Goal: Task Accomplishment & Management: Manage account settings

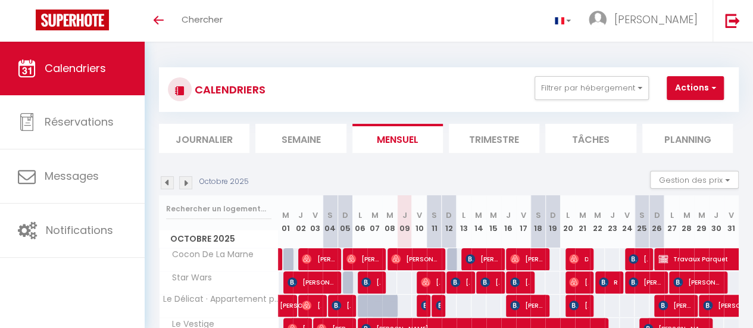
click at [186, 183] on img at bounding box center [185, 182] width 13 height 13
select select
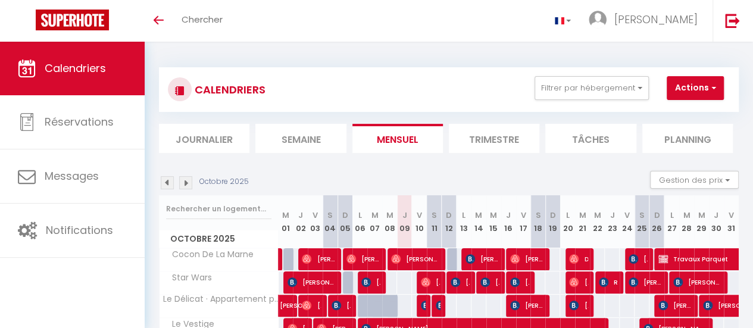
select select
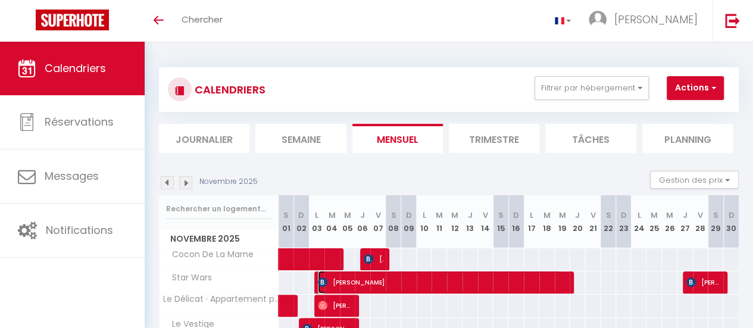
click at [551, 287] on span "[PERSON_NAME]" at bounding box center [439, 282] width 243 height 23
select select "OK"
select select "KO"
select select "0"
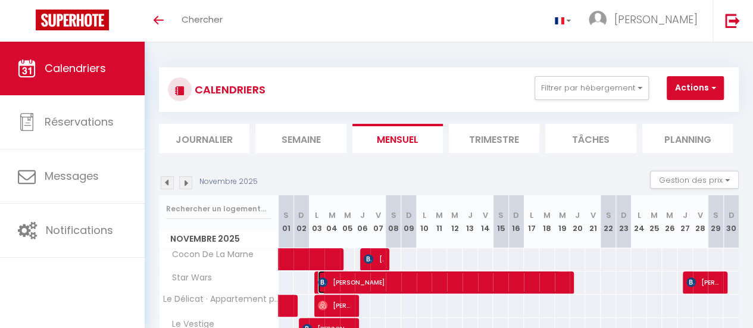
select select "1"
select select
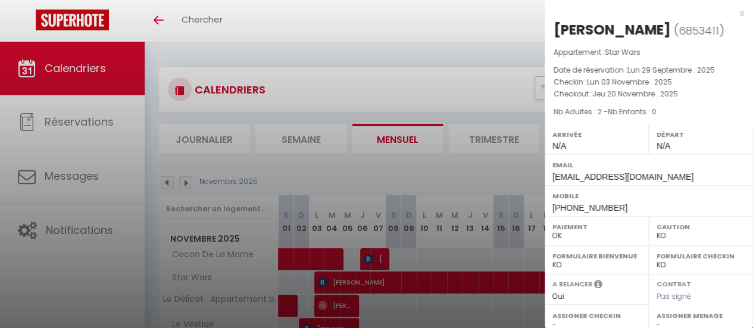
click at [734, 10] on div "x" at bounding box center [644, 13] width 199 height 14
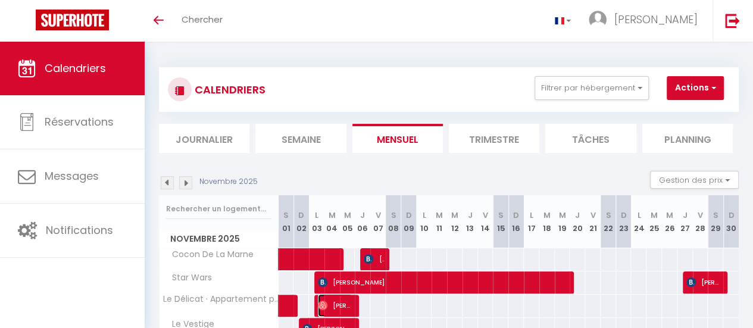
click at [331, 301] on span "[PERSON_NAME]" at bounding box center [335, 305] width 35 height 23
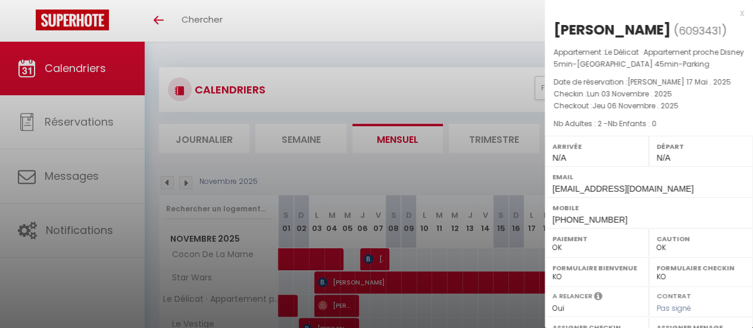
click at [331, 301] on div at bounding box center [376, 164] width 753 height 328
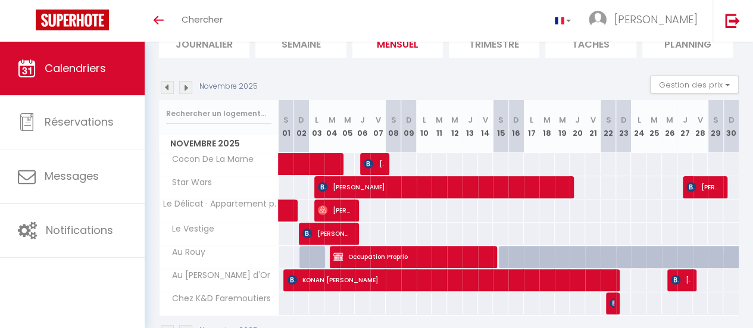
scroll to position [119, 0]
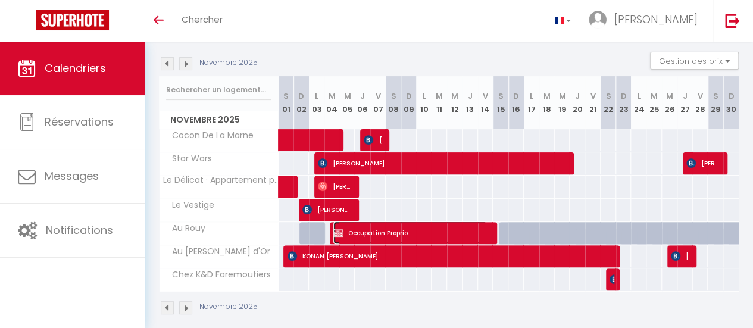
click at [470, 232] on span "Occupation Proprio" at bounding box center [410, 233] width 154 height 23
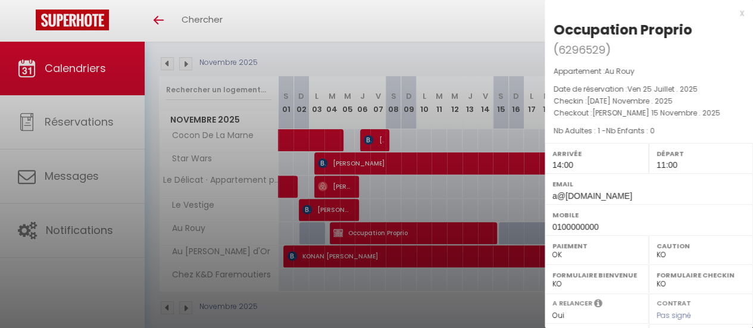
click at [730, 14] on div "x" at bounding box center [644, 13] width 199 height 14
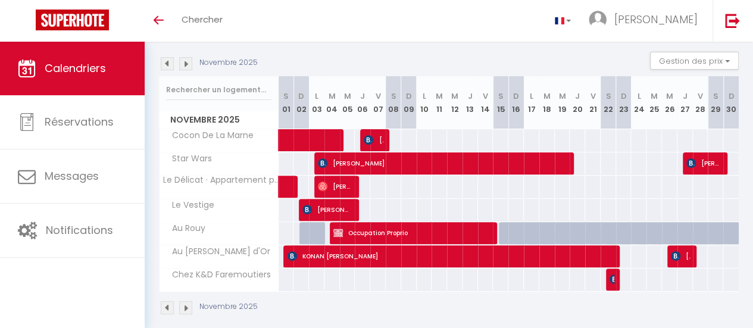
click at [559, 269] on div "55" at bounding box center [562, 280] width 16 height 22
click at [572, 261] on span "KONAN [PERSON_NAME]" at bounding box center [446, 256] width 317 height 23
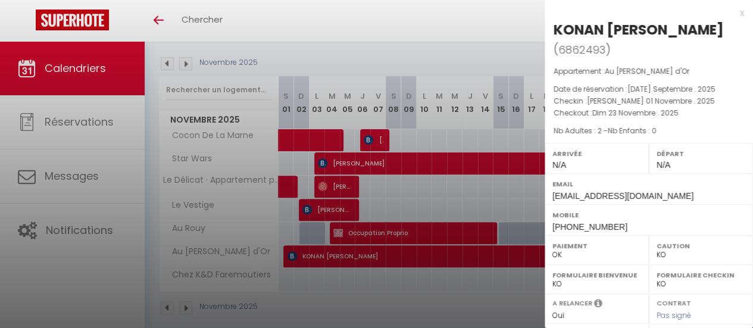
click at [572, 261] on div "Paiement OK KO" at bounding box center [597, 249] width 104 height 29
click at [416, 221] on div at bounding box center [376, 164] width 753 height 328
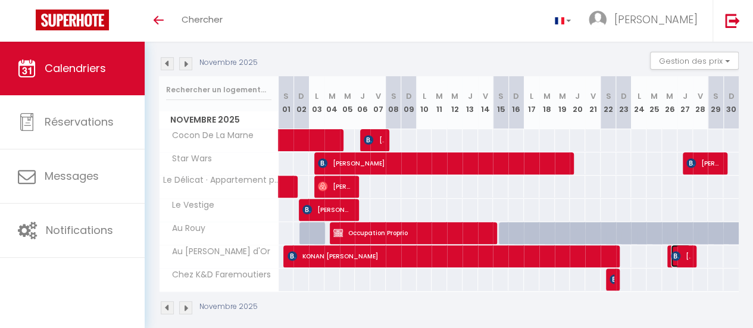
click at [672, 255] on img at bounding box center [676, 256] width 10 height 10
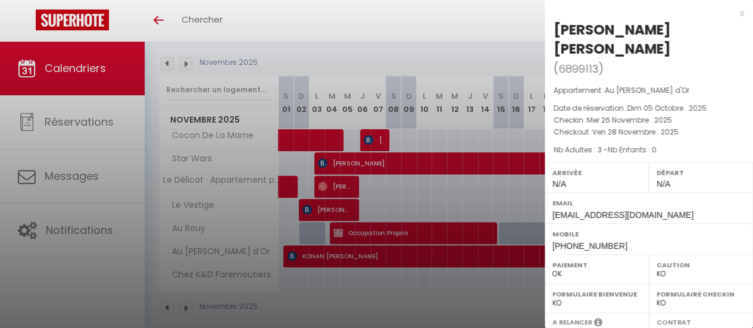
click at [508, 288] on div at bounding box center [376, 164] width 753 height 328
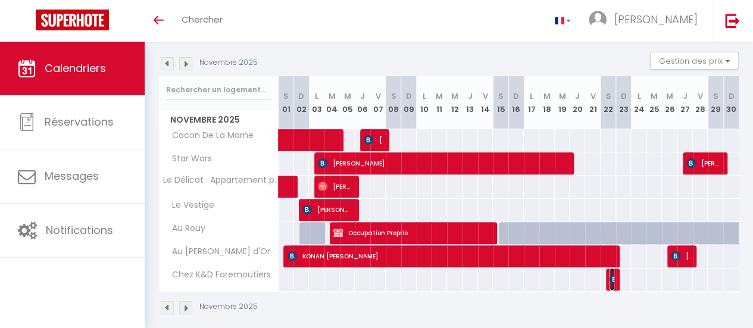
click at [610, 277] on img at bounding box center [615, 279] width 10 height 10
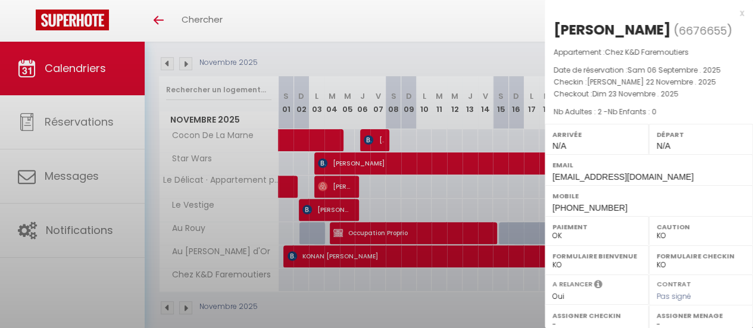
select select "OK"
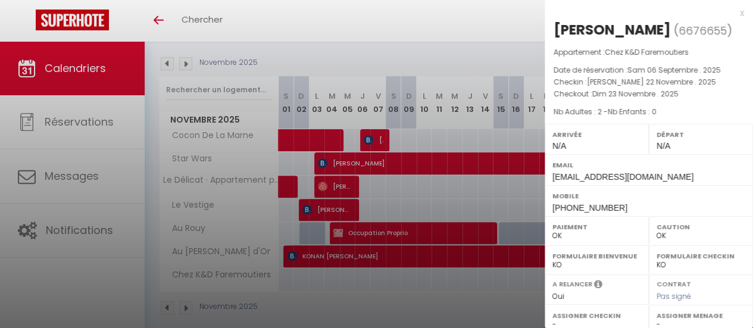
click at [350, 51] on div at bounding box center [376, 164] width 753 height 328
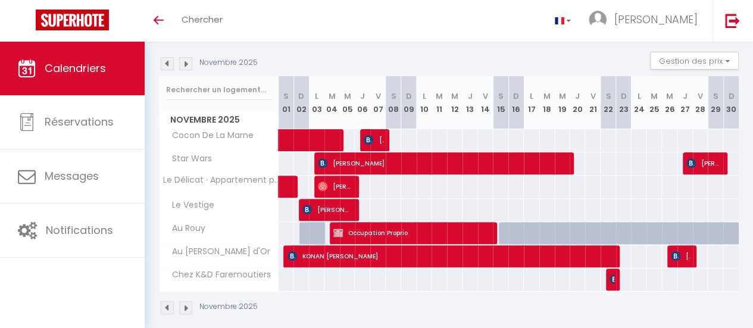
click at [186, 68] on img at bounding box center [185, 63] width 13 height 13
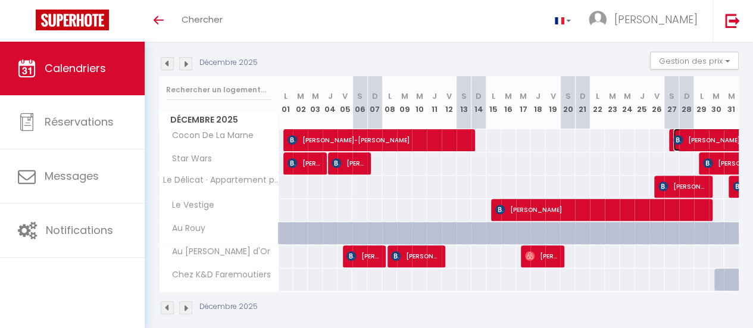
click at [700, 132] on span "[PERSON_NAME]" at bounding box center [741, 140] width 137 height 23
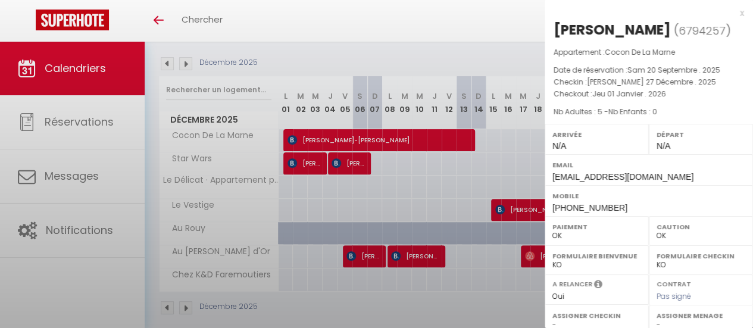
select select "KO"
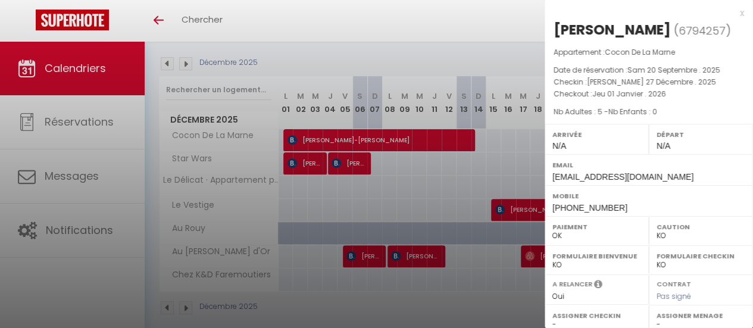
click at [731, 11] on div "x" at bounding box center [644, 13] width 199 height 14
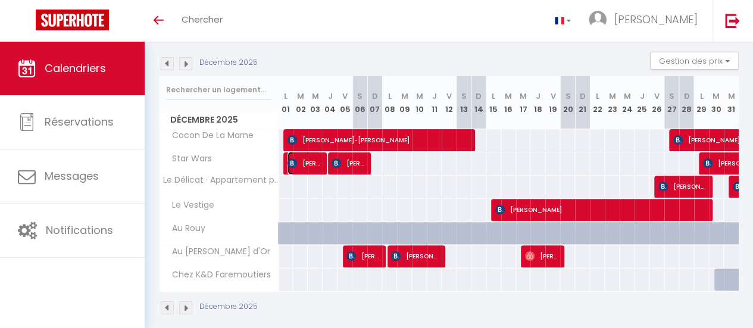
click at [295, 171] on span "[PERSON_NAME]" at bounding box center [304, 163] width 33 height 23
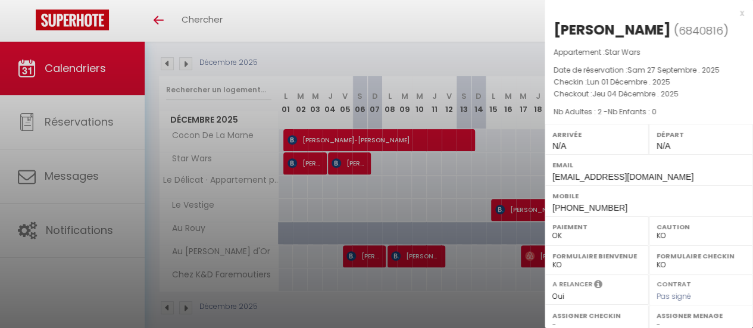
click at [348, 167] on div at bounding box center [376, 164] width 753 height 328
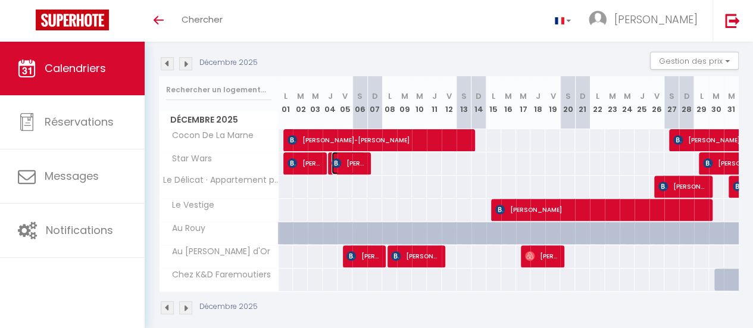
click at [348, 167] on span "[PERSON_NAME]" at bounding box center [348, 163] width 33 height 23
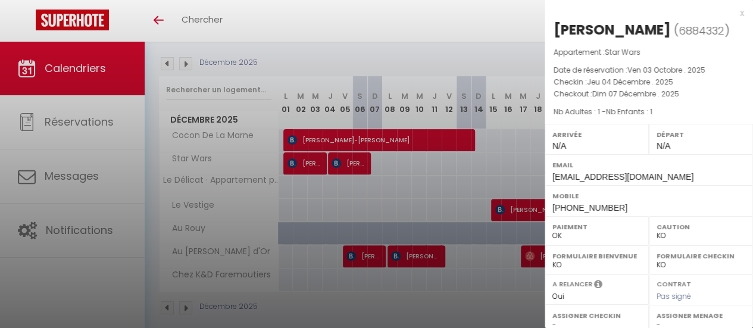
click at [348, 167] on div at bounding box center [376, 164] width 753 height 328
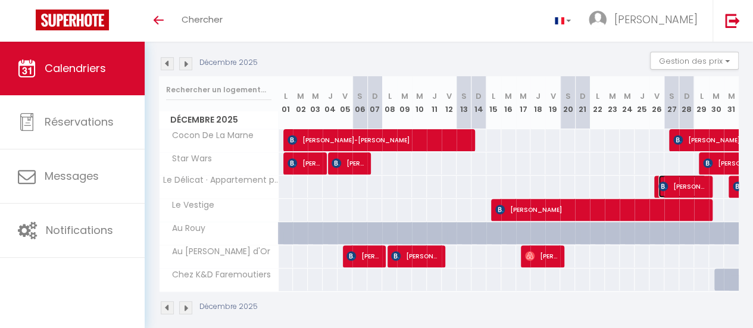
click at [682, 186] on span "[PERSON_NAME]" at bounding box center [683, 186] width 48 height 23
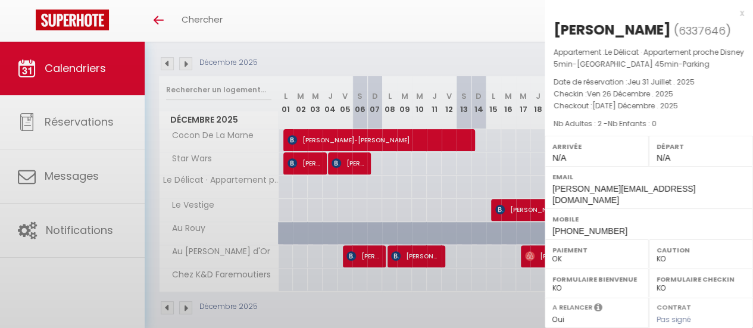
select select "48852"
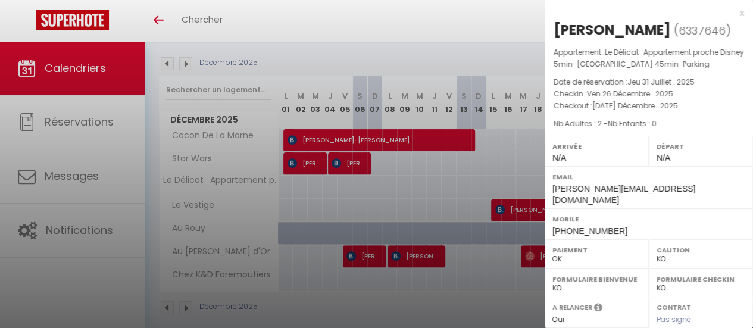
click at [508, 163] on div at bounding box center [376, 164] width 753 height 328
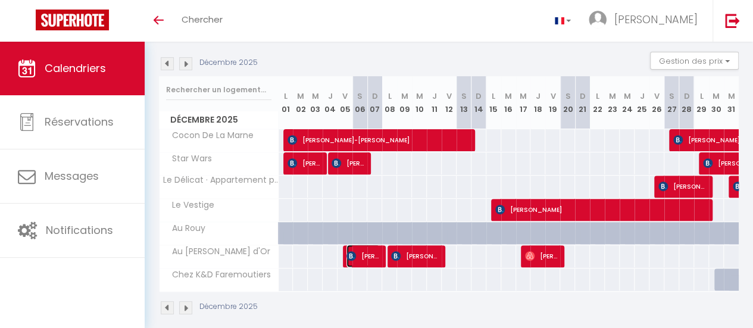
click at [375, 253] on span "[PERSON_NAME]" at bounding box center [363, 256] width 33 height 23
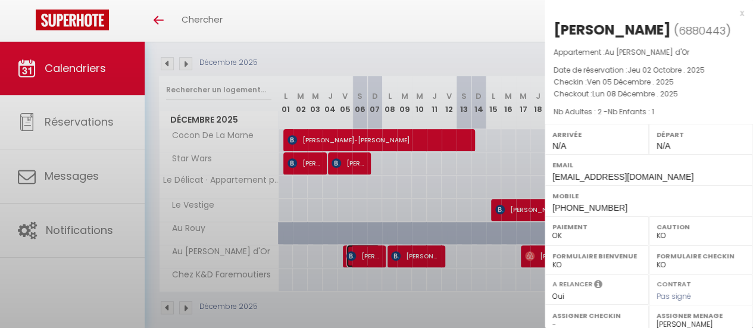
select select
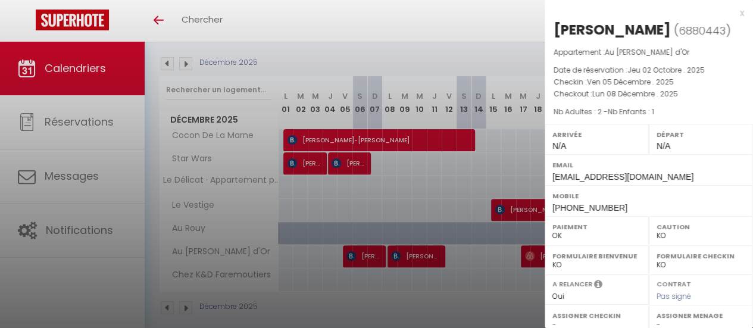
click at [375, 253] on div at bounding box center [376, 164] width 753 height 328
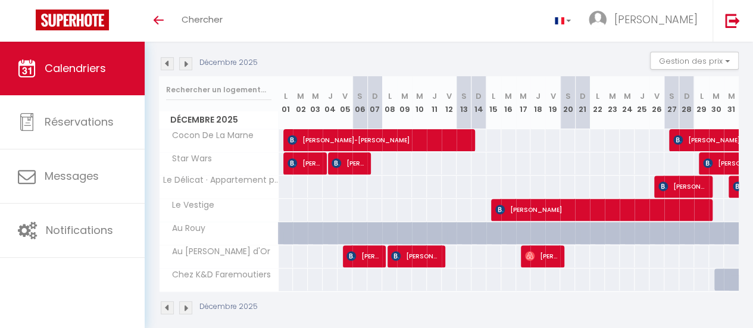
click at [437, 253] on div at bounding box center [434, 256] width 15 height 23
click at [420, 258] on span "[PERSON_NAME]" at bounding box center [415, 256] width 48 height 23
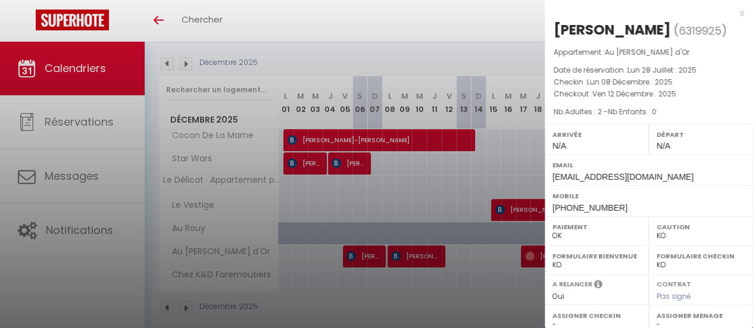
click at [420, 258] on div at bounding box center [376, 164] width 753 height 328
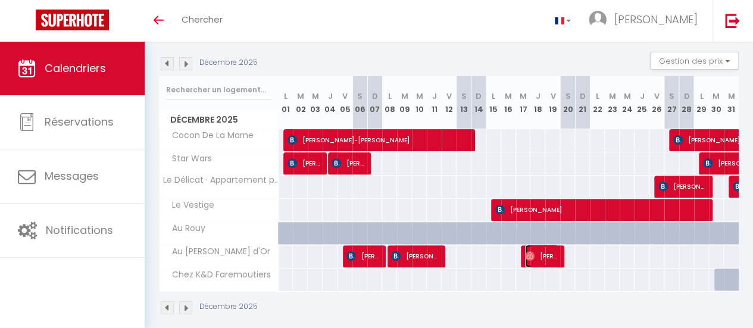
click at [539, 256] on span "[PERSON_NAME]" at bounding box center [541, 256] width 33 height 23
select select "OK"
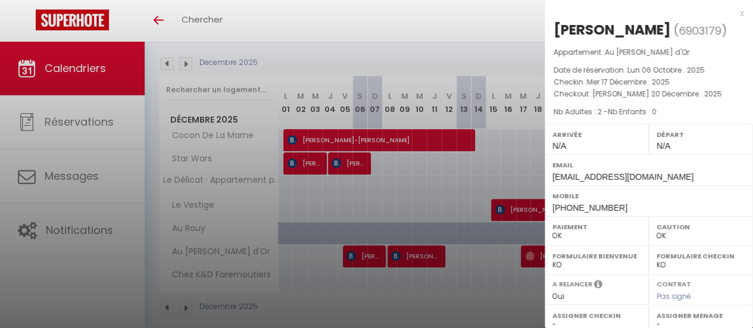
click at [269, 23] on div at bounding box center [376, 164] width 753 height 328
